Goal: Task Accomplishment & Management: Manage account settings

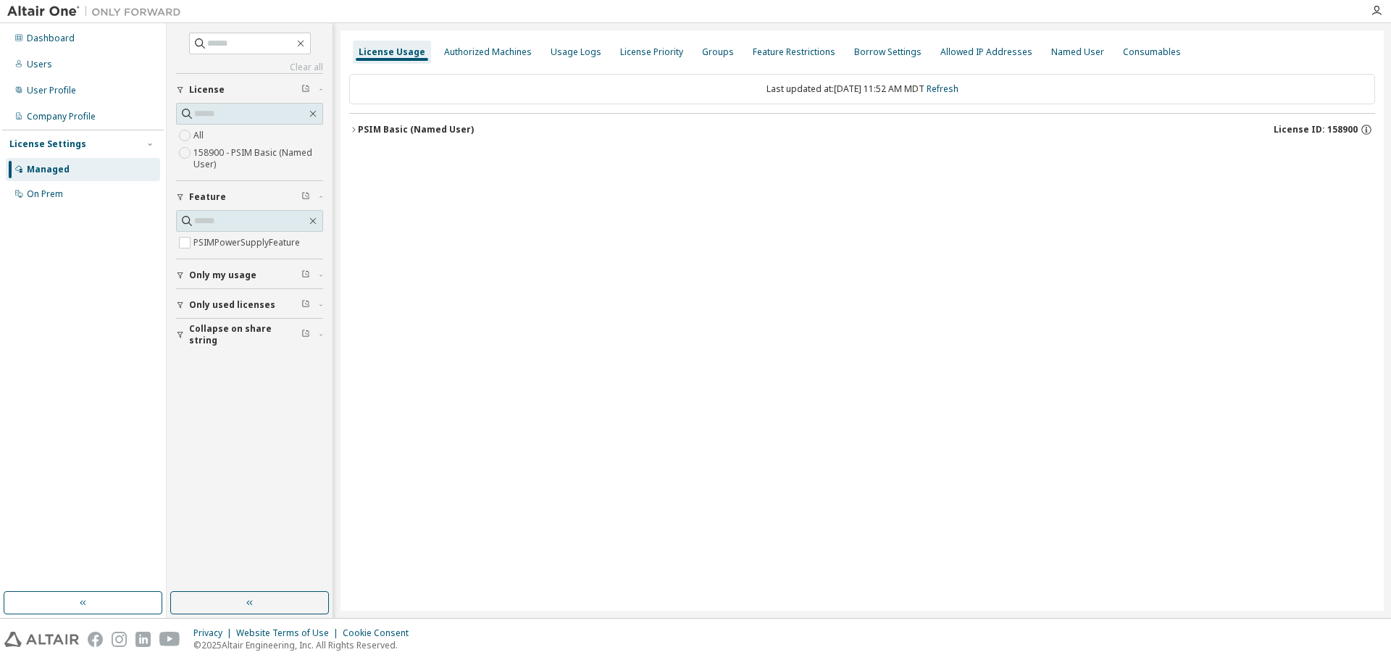
click at [375, 141] on button "PSIM Basic (Named User) License ID: 158900" at bounding box center [862, 130] width 1026 height 32
click at [417, 165] on div "PSIMPowerSupplyFeature" at bounding box center [436, 159] width 130 height 13
click at [517, 63] on div "Authorized Machines" at bounding box center [487, 52] width 99 height 23
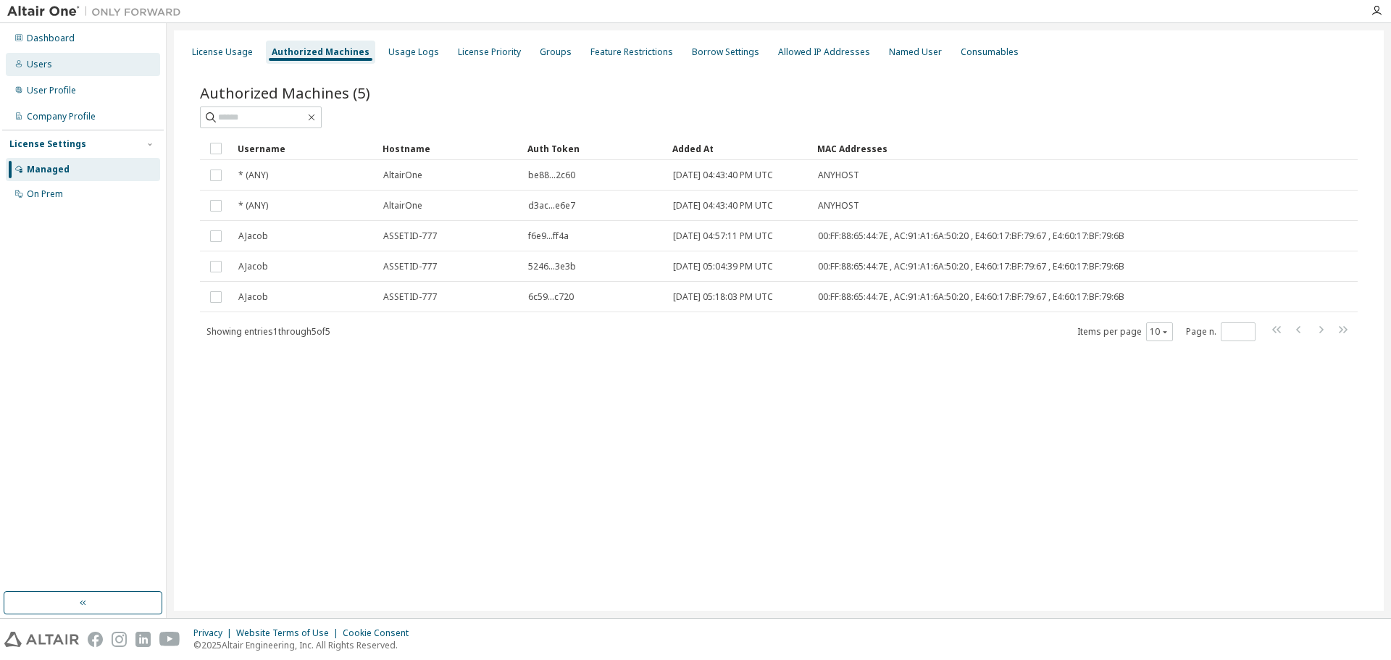
click at [55, 68] on div "Users" at bounding box center [83, 64] width 154 height 23
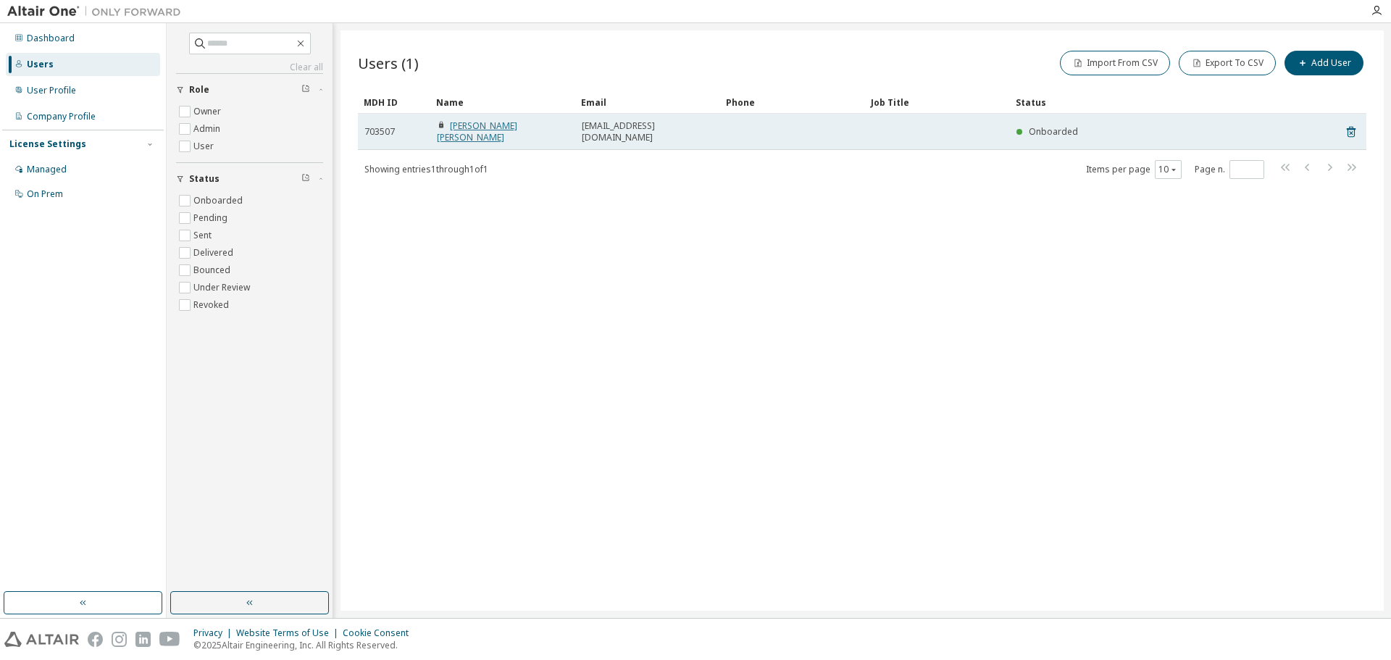
click at [481, 125] on link "[PERSON_NAME] [PERSON_NAME]" at bounding box center [477, 132] width 80 height 24
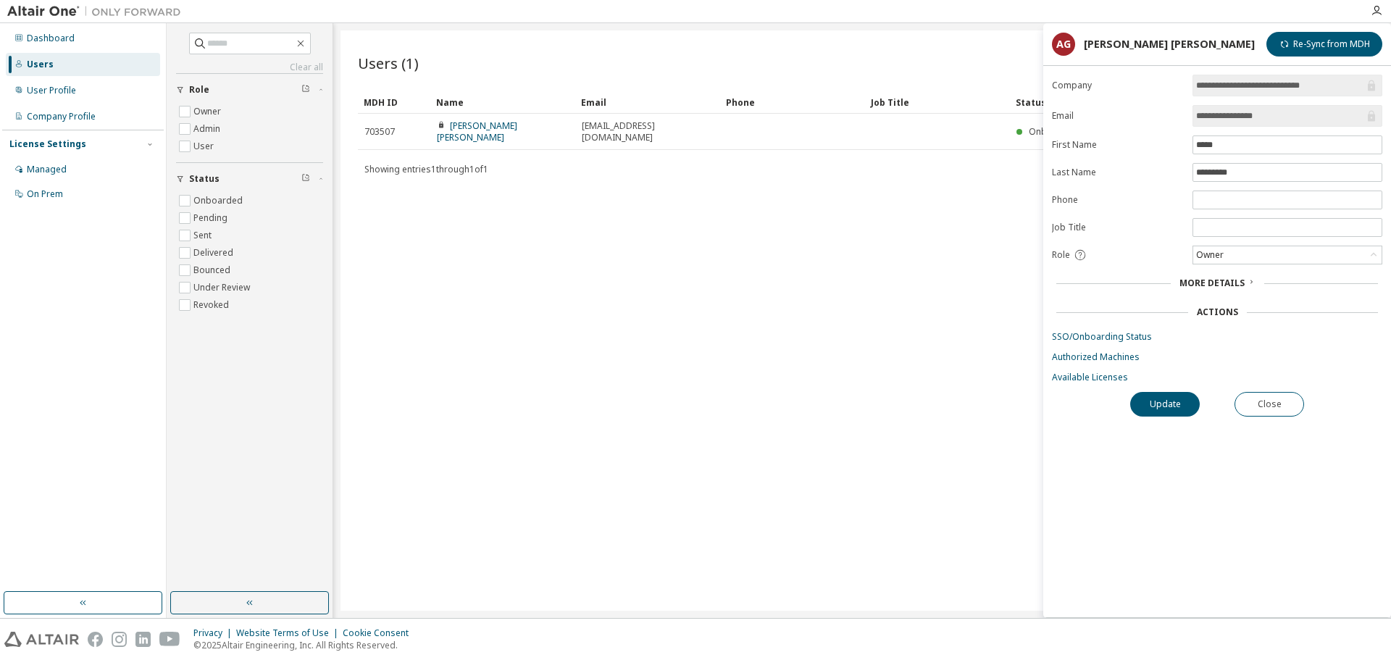
click at [1212, 279] on span "More Details" at bounding box center [1212, 283] width 65 height 12
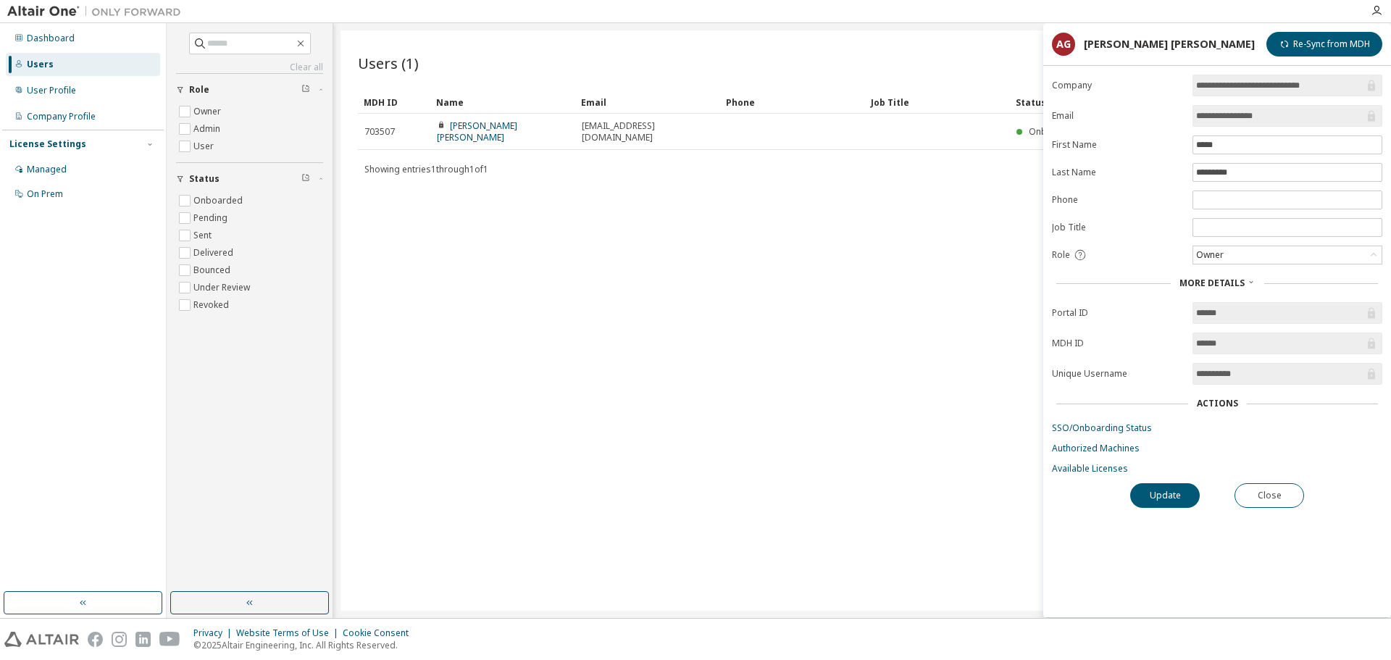
click at [825, 209] on div "Users (1) Import From CSV Export To CSV Add User Clear Load Save Save As Field …" at bounding box center [862, 320] width 1043 height 580
click at [60, 114] on div "Company Profile" at bounding box center [61, 117] width 69 height 12
